Goal: Book appointment/travel/reservation

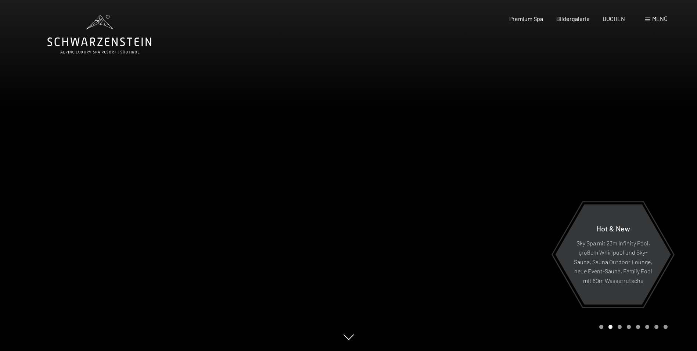
click at [650, 18] on span at bounding box center [647, 20] width 5 height 4
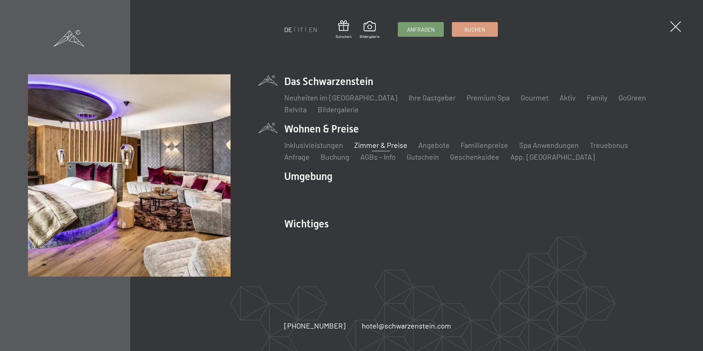
click at [378, 143] on link "Zimmer & Preise" at bounding box center [380, 144] width 53 height 9
